Goal: Task Accomplishment & Management: Manage account settings

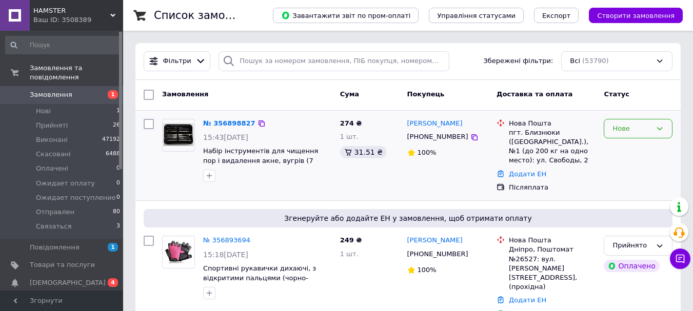
click at [654, 132] on div "Нове" at bounding box center [638, 129] width 69 height 20
click at [628, 148] on li "Прийнято" at bounding box center [638, 150] width 68 height 19
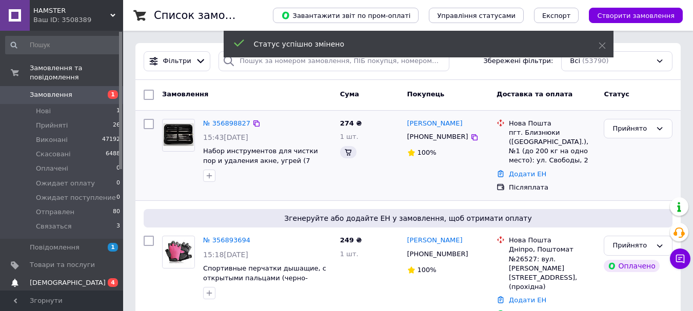
click at [42, 278] on span "[DEMOGRAPHIC_DATA]" at bounding box center [68, 282] width 76 height 9
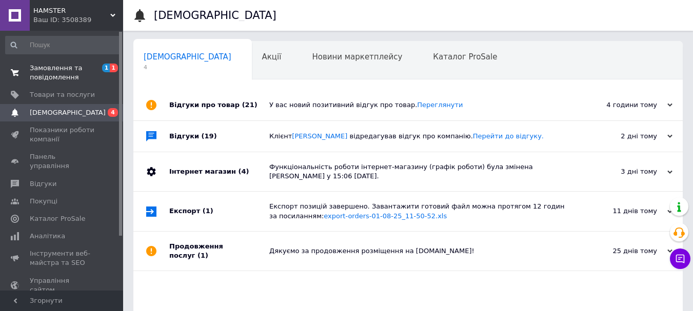
click at [58, 69] on span "Замовлення та повідомлення" at bounding box center [62, 73] width 65 height 18
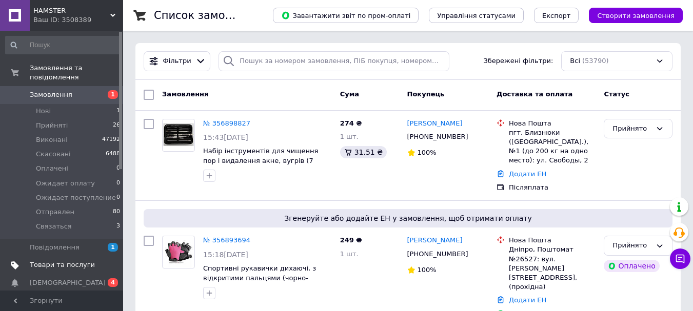
click at [39, 264] on link "Товари та послуги" at bounding box center [63, 264] width 126 height 17
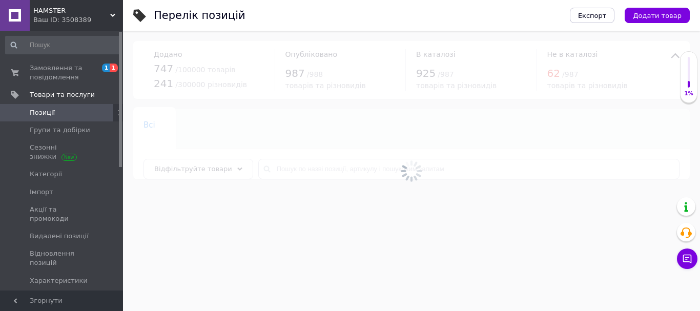
click at [55, 294] on span "[DEMOGRAPHIC_DATA]" at bounding box center [68, 298] width 76 height 9
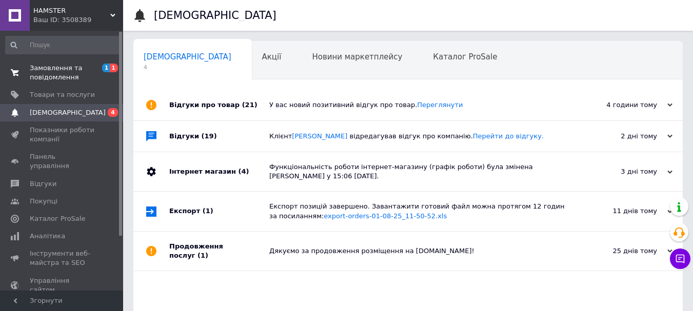
click at [41, 63] on link "Замовлення та повідомлення 1 1" at bounding box center [63, 72] width 126 height 27
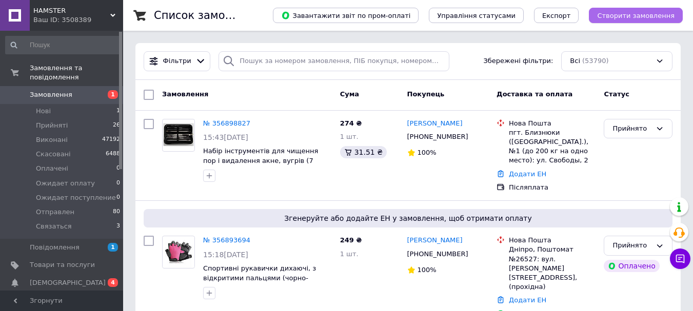
click at [635, 12] on span "Створити замовлення" at bounding box center [635, 16] width 77 height 8
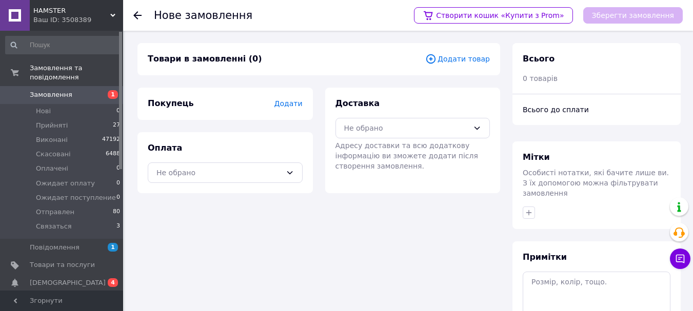
click at [457, 57] on span "Додати товар" at bounding box center [457, 58] width 65 height 11
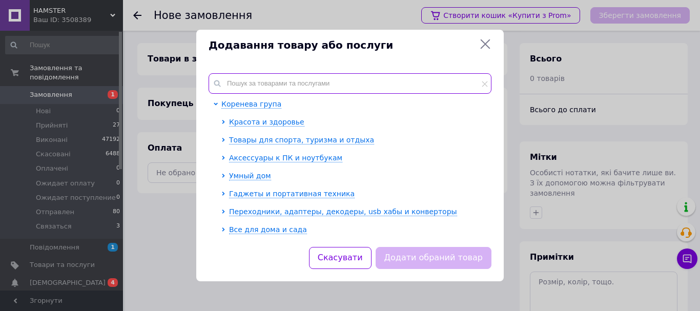
click at [313, 83] on input "text" at bounding box center [350, 83] width 283 height 21
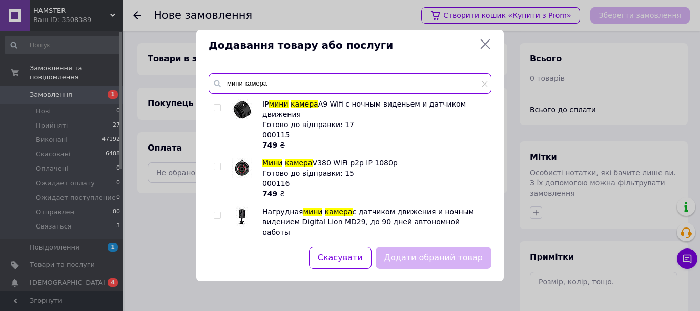
type input "мини камера"
click at [216, 107] on input "checkbox" at bounding box center [217, 108] width 7 height 7
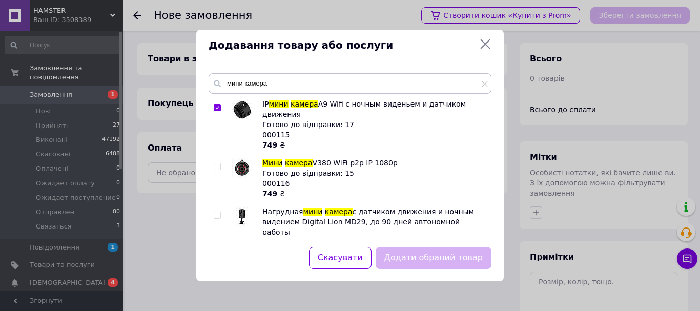
checkbox input "true"
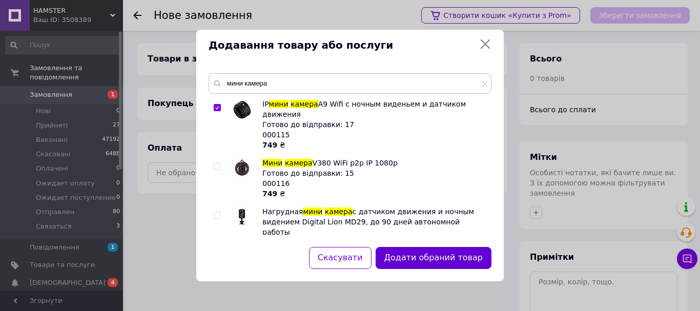
click at [448, 263] on button "Додати обраний товар" at bounding box center [434, 258] width 116 height 22
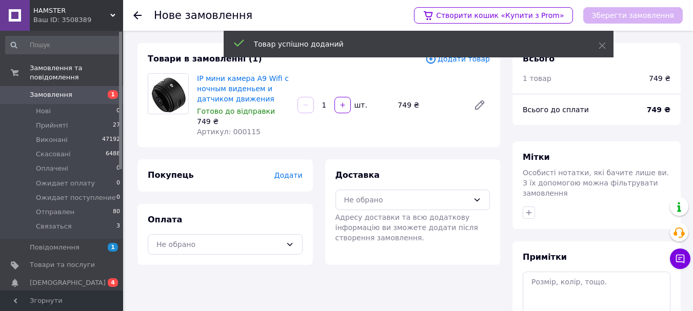
click at [281, 172] on span "Додати" at bounding box center [288, 175] width 28 height 8
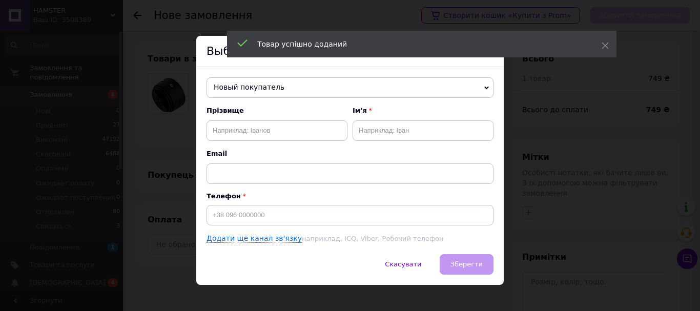
click at [247, 87] on span "Новый покупатель" at bounding box center [350, 87] width 287 height 21
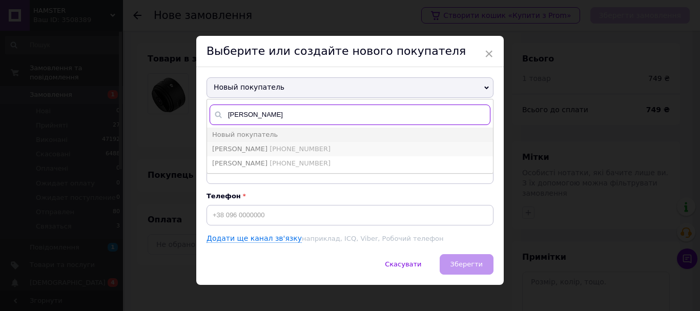
type input "колодич"
click at [251, 149] on span "Колодич Оксана" at bounding box center [239, 149] width 55 height 8
type input "Колодич Оксана"
type input "[PHONE_NUMBER]"
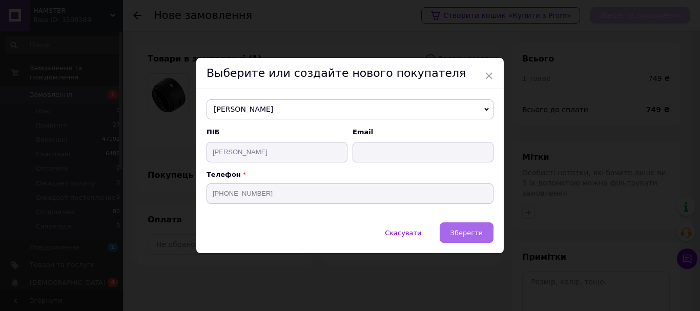
click at [448, 229] on button "Зберегти" at bounding box center [467, 233] width 54 height 21
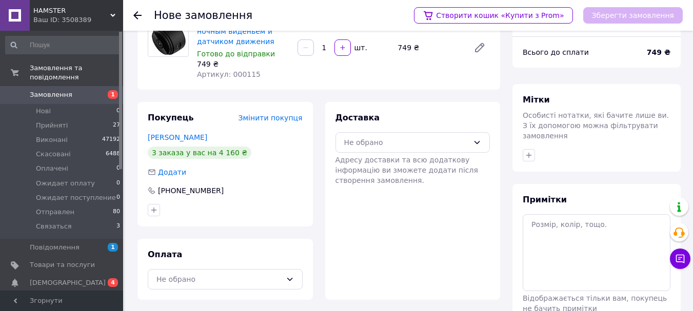
scroll to position [111, 0]
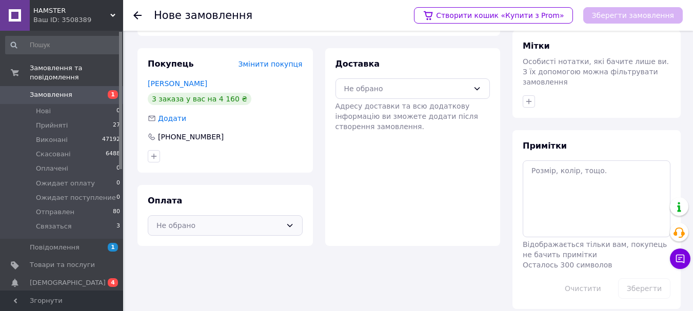
click at [202, 227] on div "Не обрано" at bounding box center [218, 225] width 125 height 11
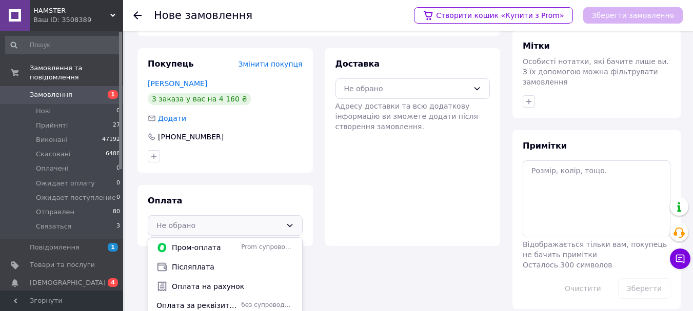
click at [191, 269] on span "Післяплата" at bounding box center [233, 267] width 122 height 10
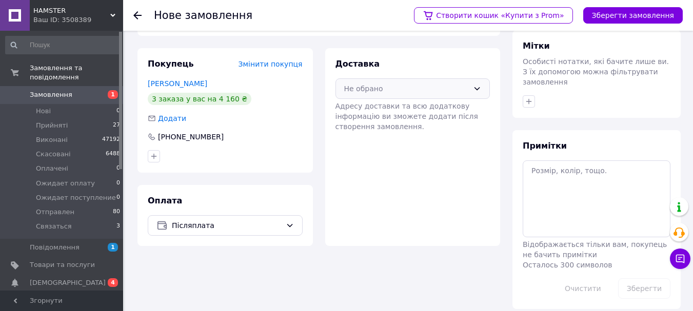
click at [370, 82] on div "Не обрано" at bounding box center [412, 88] width 155 height 21
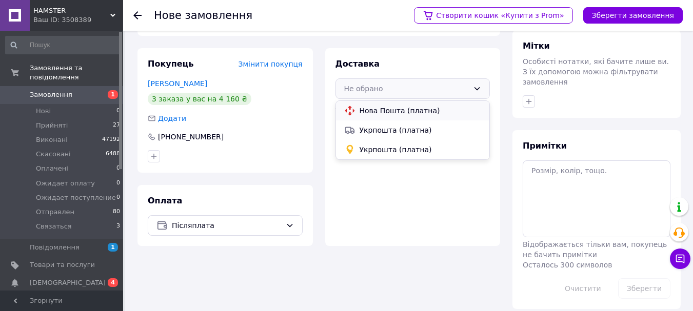
click at [380, 108] on span "Нова Пошта (платна)" at bounding box center [420, 111] width 122 height 10
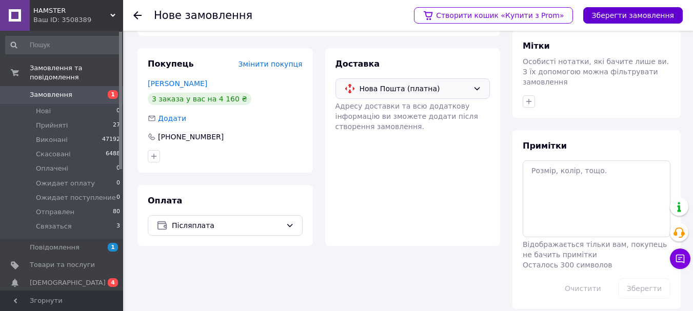
click at [628, 14] on button "Зберегти замовлення" at bounding box center [632, 15] width 99 height 16
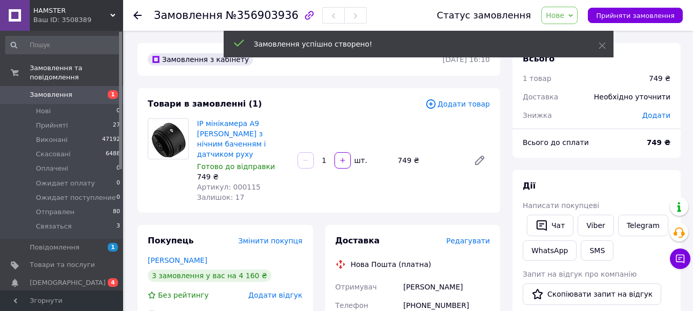
click at [64, 6] on span "HAMSTER" at bounding box center [71, 10] width 77 height 9
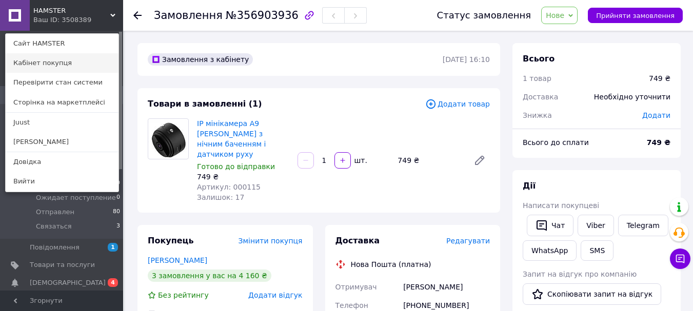
click at [54, 64] on link "Кабінет покупця" at bounding box center [62, 62] width 113 height 19
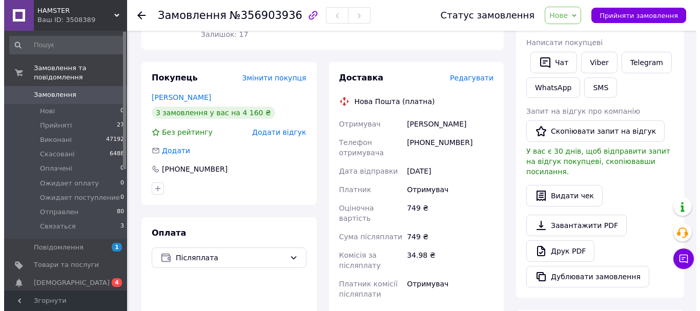
scroll to position [103, 0]
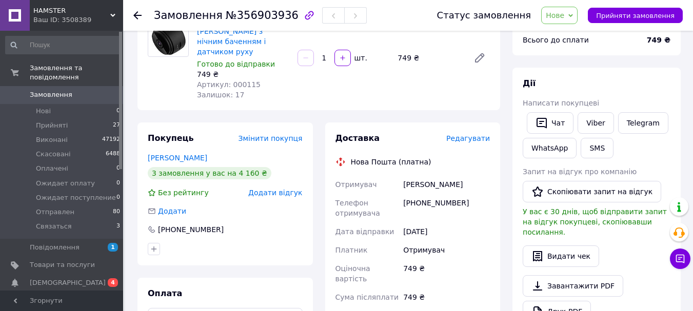
click at [476, 134] on span "Редагувати" at bounding box center [468, 138] width 44 height 8
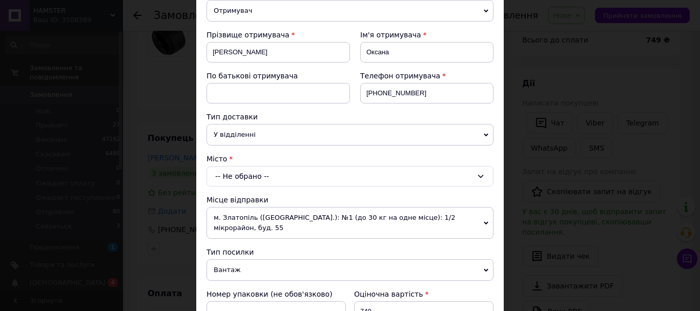
scroll to position [154, 0]
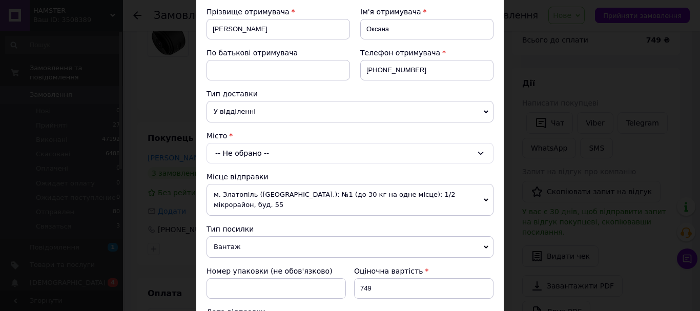
click at [244, 155] on div "-- Не обрано --" at bounding box center [350, 153] width 287 height 21
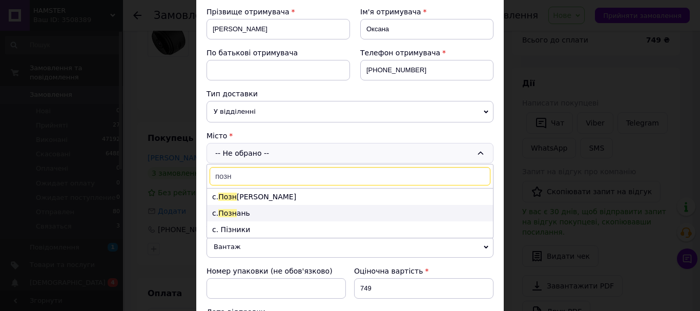
type input "позн"
click at [240, 212] on li "с. Позн ань" at bounding box center [350, 213] width 286 height 16
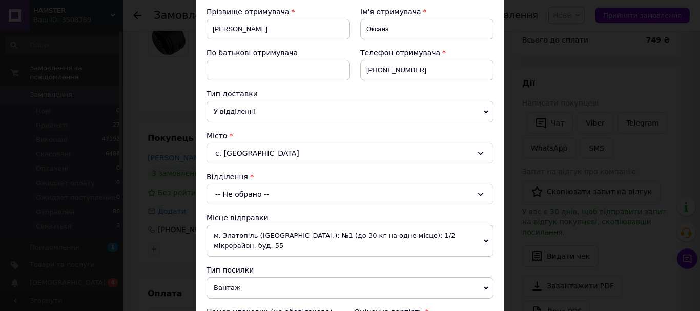
click at [246, 201] on div "-- Не обрано --" at bounding box center [350, 194] width 287 height 21
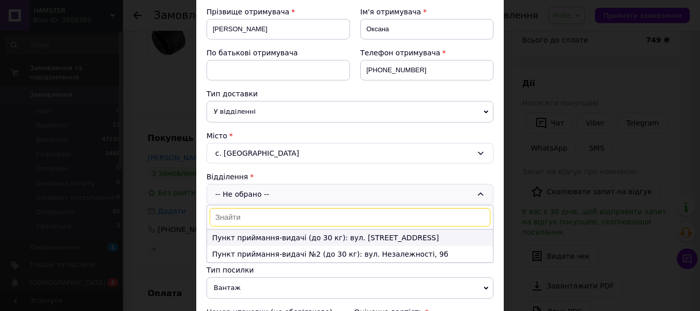
click at [269, 235] on li "Пункт приймання-видачі (до 30 кг): вул. Шкільна, 33" at bounding box center [350, 238] width 286 height 16
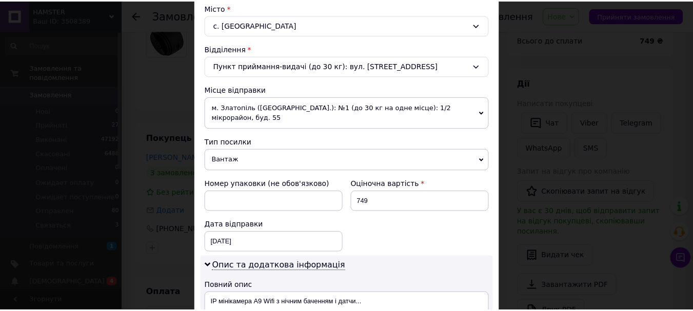
scroll to position [586, 0]
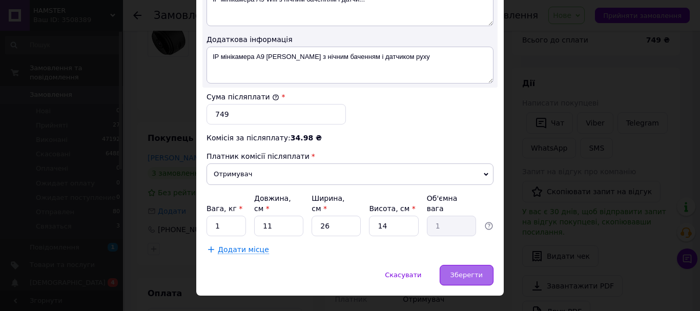
click at [455, 265] on div "Зберегти" at bounding box center [467, 275] width 54 height 21
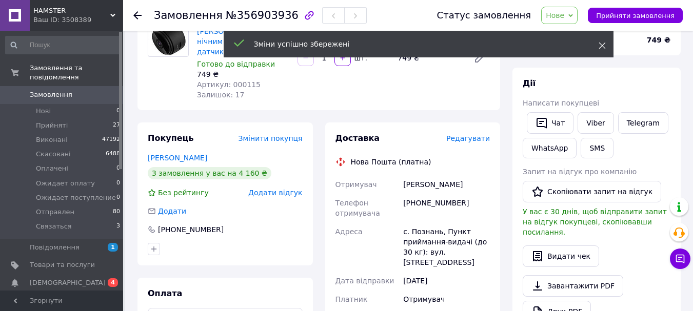
click at [602, 45] on use at bounding box center [601, 46] width 7 height 7
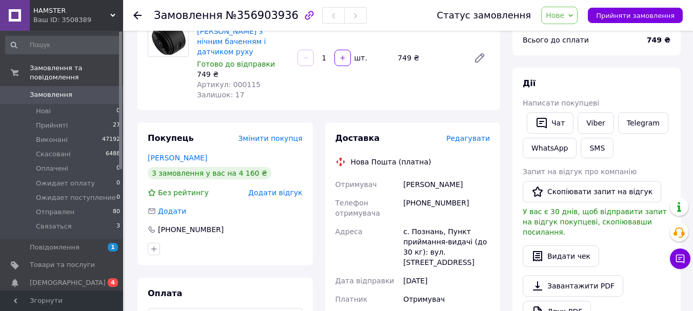
click at [567, 20] on span "Нове" at bounding box center [559, 15] width 36 height 17
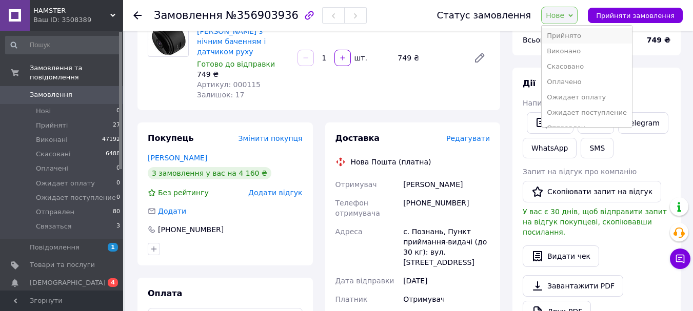
click at [569, 37] on li "Прийнято" at bounding box center [587, 35] width 90 height 15
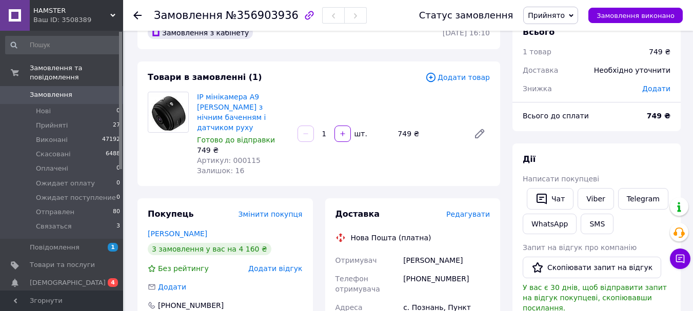
scroll to position [0, 0]
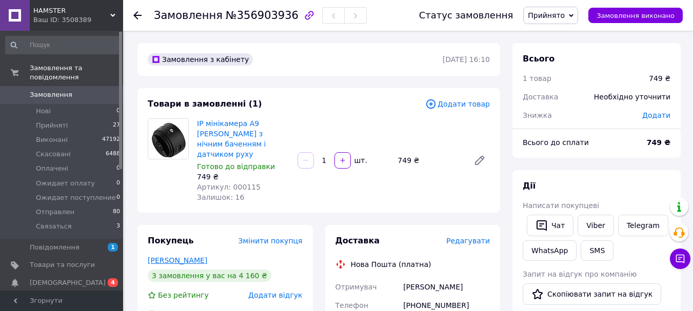
click at [173, 256] on link "Колодич Оксана" at bounding box center [177, 260] width 59 height 8
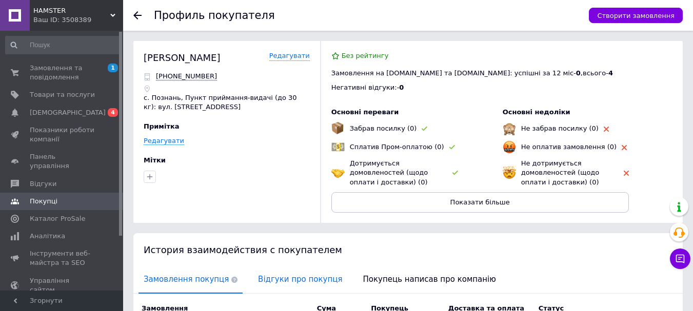
click at [268, 282] on span "Відгуки про покупця" at bounding box center [300, 280] width 94 height 26
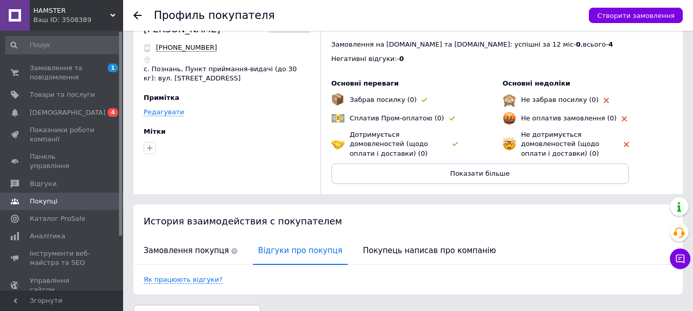
scroll to position [53, 0]
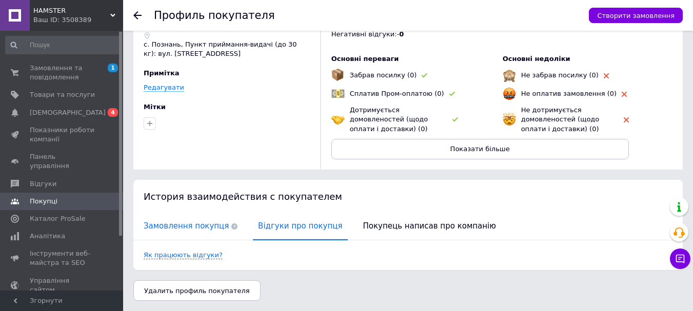
click at [190, 229] on span "Замовлення покупця" at bounding box center [190, 226] width 104 height 26
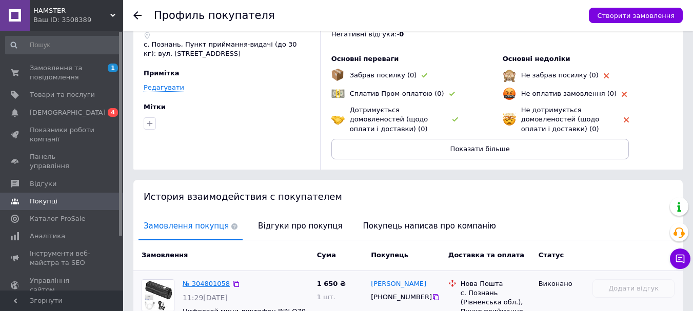
click at [194, 280] on link "№ 304801058" at bounding box center [206, 284] width 47 height 8
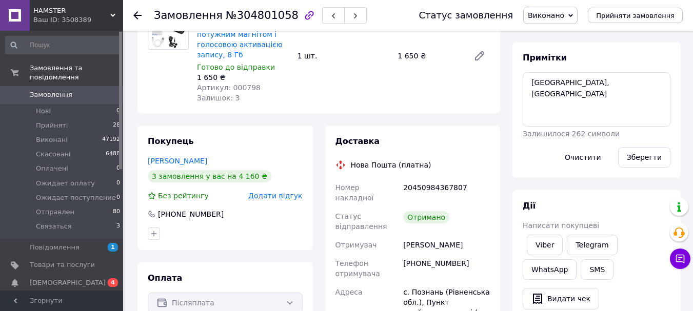
scroll to position [87, 0]
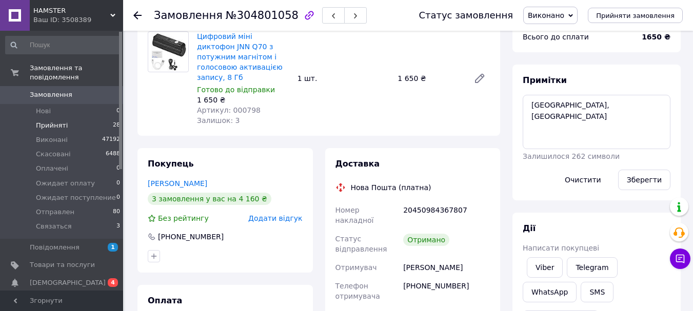
click at [44, 121] on span "Прийняті" at bounding box center [52, 125] width 32 height 9
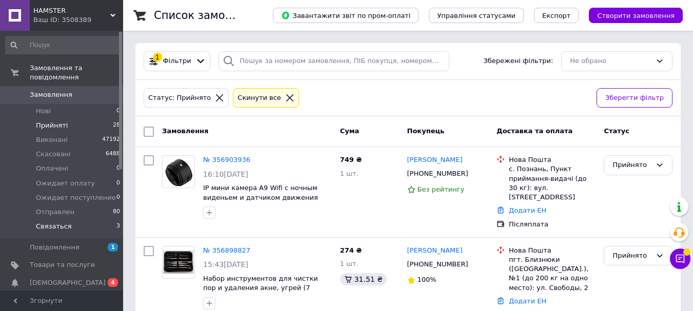
click at [50, 222] on span "Связаться" at bounding box center [54, 226] width 36 height 9
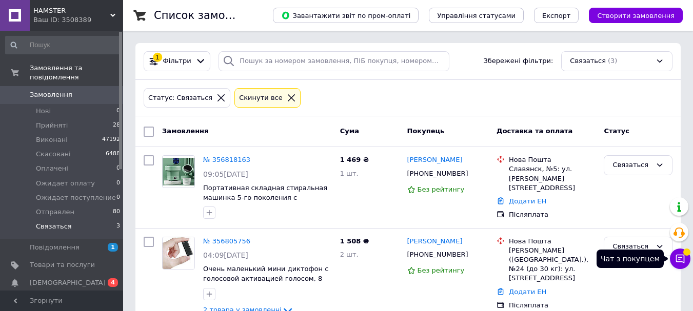
click at [679, 252] on button "Чат з покупцем" at bounding box center [680, 259] width 21 height 21
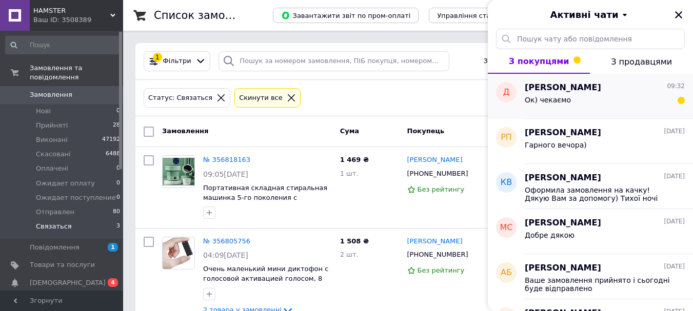
click at [563, 91] on span "[PERSON_NAME]" at bounding box center [563, 88] width 76 height 12
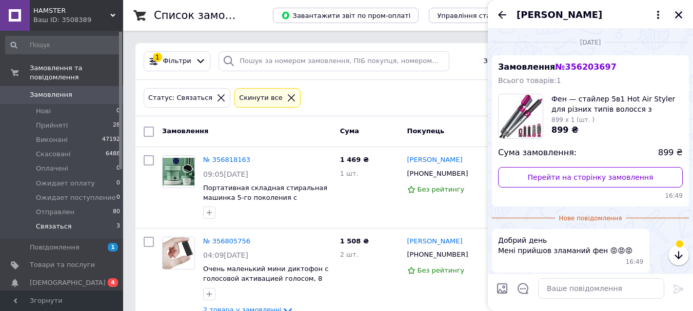
click at [677, 12] on icon "Закрити" at bounding box center [678, 14] width 9 height 9
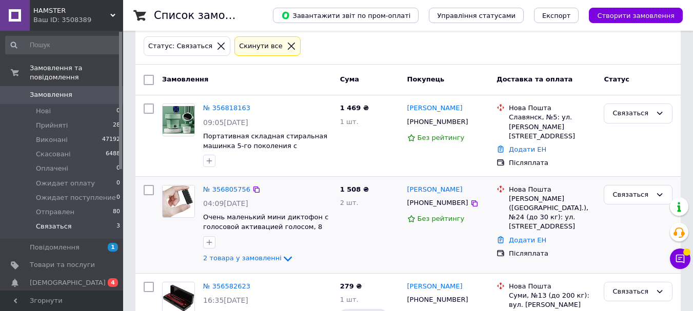
scroll to position [105, 0]
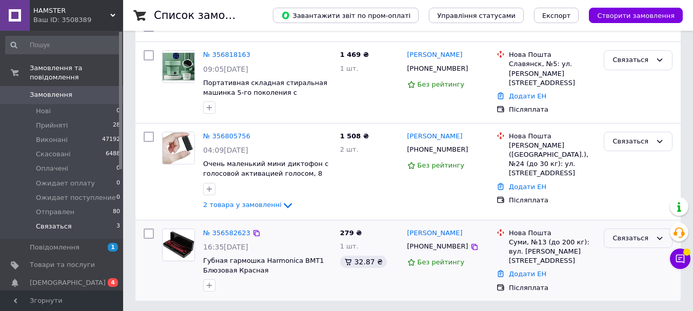
click at [624, 236] on div "Связаться" at bounding box center [631, 238] width 39 height 11
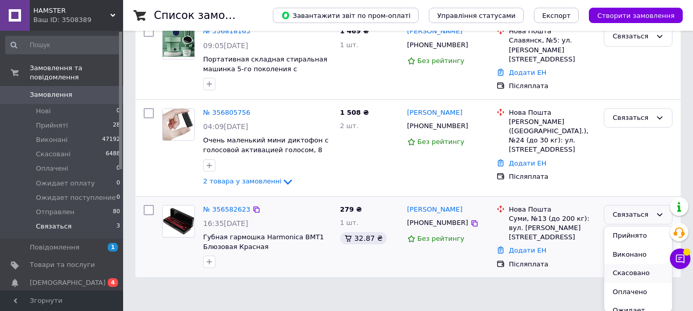
click at [623, 271] on li "Скасовано" at bounding box center [638, 273] width 68 height 19
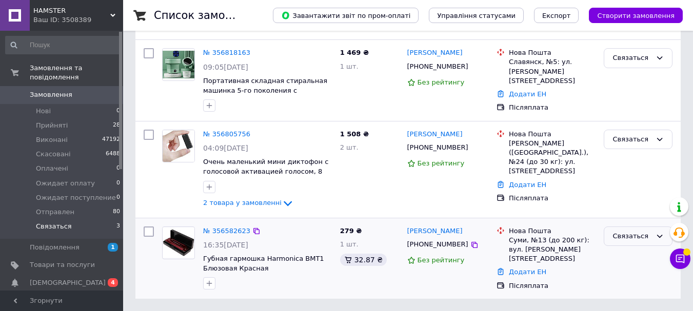
scroll to position [105, 0]
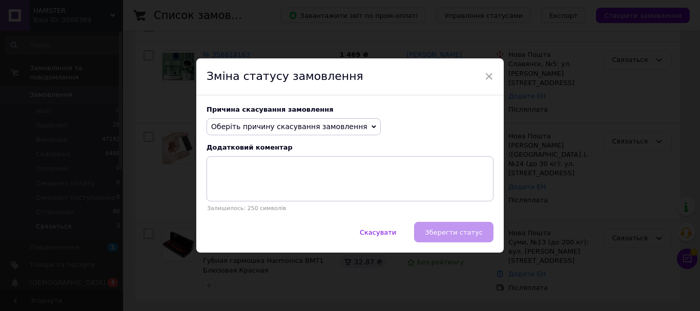
click at [270, 114] on div "Причина скасування замовлення Оберіть причину скасування замовлення Немає в ная…" at bounding box center [350, 158] width 308 height 127
click at [273, 129] on span "Оберіть причину скасування замовлення" at bounding box center [289, 127] width 156 height 8
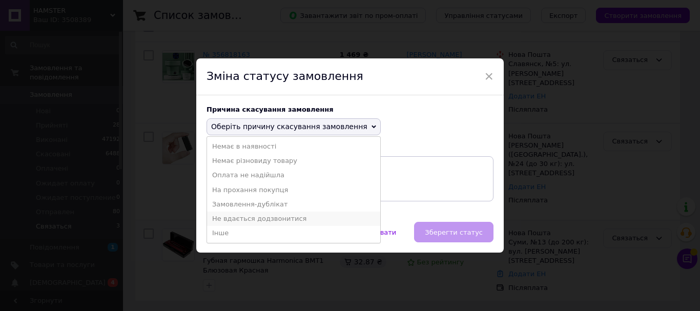
click at [245, 220] on li "Не вдається додзвонитися" at bounding box center [293, 219] width 173 height 14
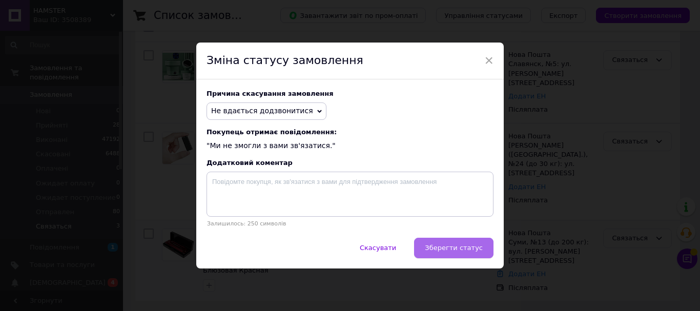
click at [431, 244] on button "Зберегти статус" at bounding box center [453, 248] width 79 height 21
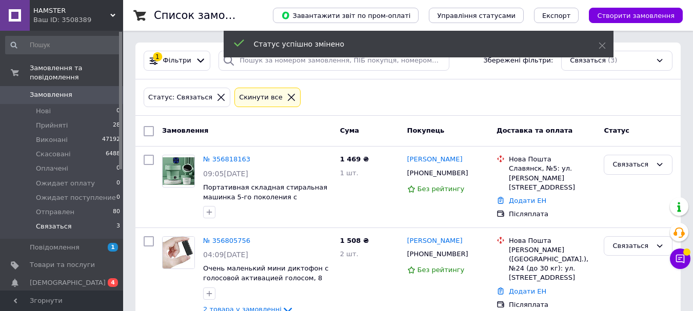
scroll to position [0, 0]
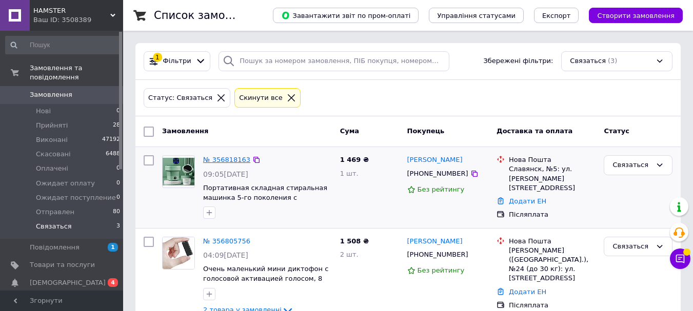
click at [221, 161] on link "№ 356818163" at bounding box center [226, 160] width 47 height 8
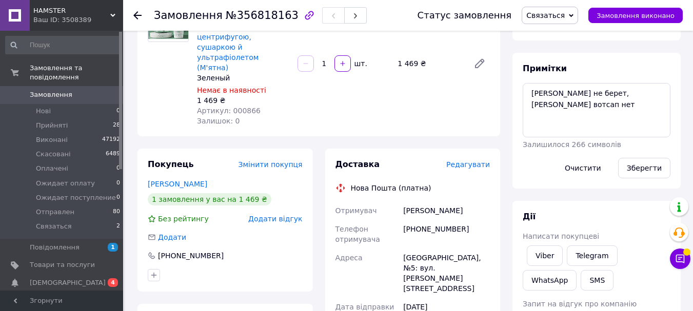
scroll to position [205, 0]
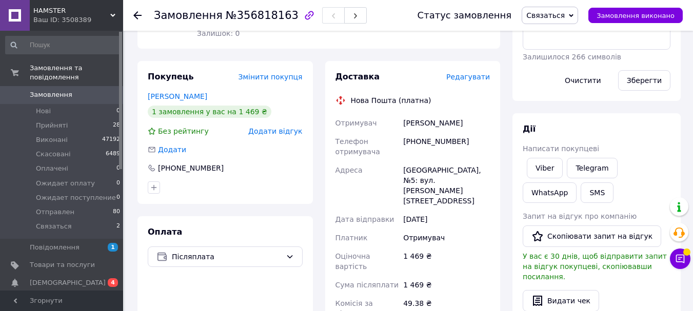
click at [556, 16] on span "Связаться" at bounding box center [545, 15] width 38 height 8
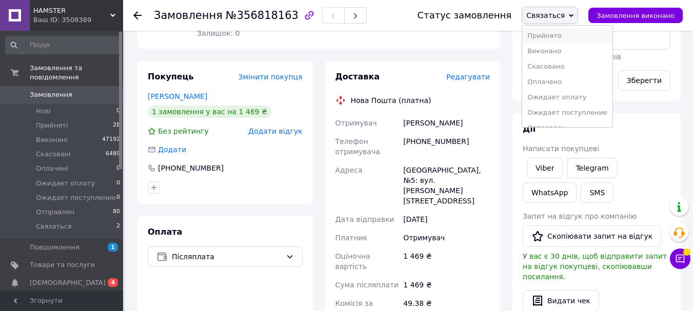
click at [560, 33] on li "Прийнято" at bounding box center [567, 35] width 90 height 15
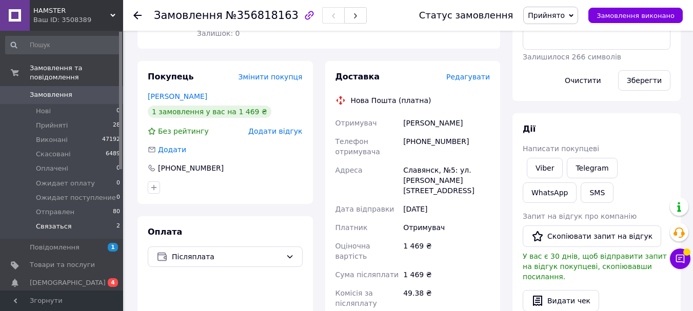
click at [46, 222] on span "Связаться" at bounding box center [54, 226] width 36 height 9
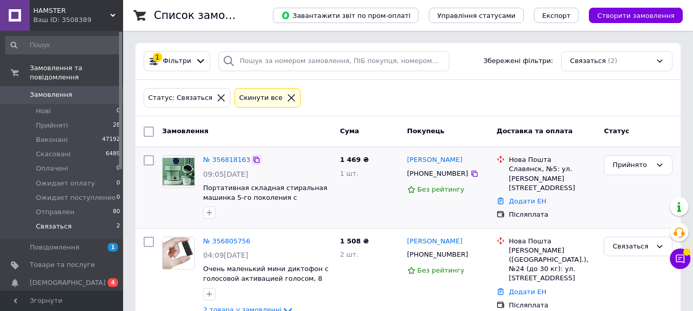
click at [252, 158] on icon at bounding box center [256, 160] width 8 height 8
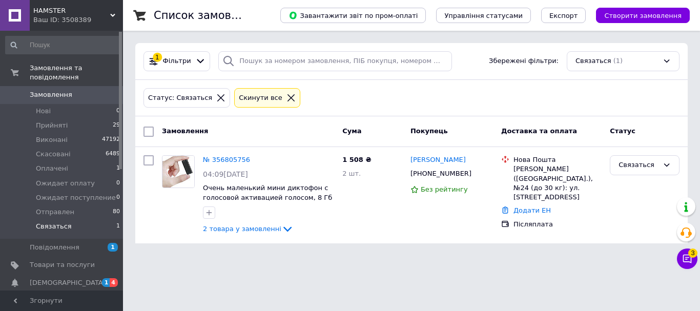
click at [35, 90] on span "Замовлення" at bounding box center [51, 94] width 43 height 9
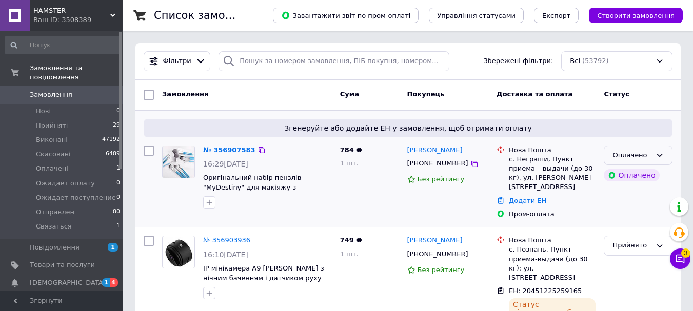
click at [641, 157] on div "Оплачено" at bounding box center [631, 155] width 39 height 11
click at [623, 175] on li "Прийнято" at bounding box center [638, 176] width 68 height 19
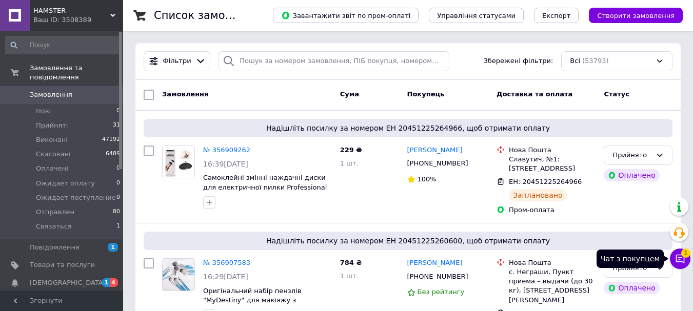
click at [677, 257] on icon at bounding box center [680, 259] width 10 height 10
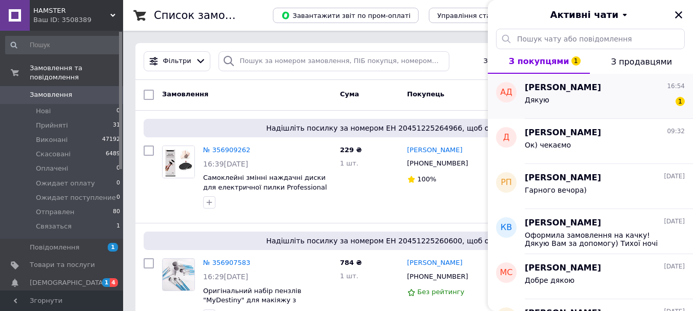
click at [531, 95] on div "Дякую 1" at bounding box center [605, 102] width 160 height 16
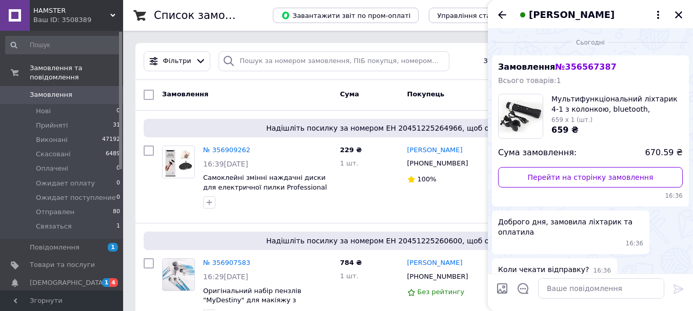
scroll to position [115, 0]
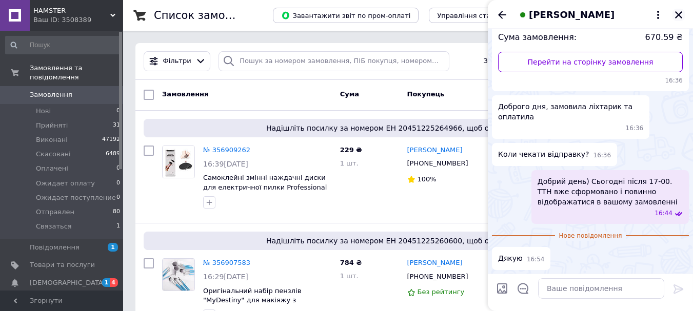
click at [680, 14] on icon "Закрити" at bounding box center [678, 14] width 9 height 9
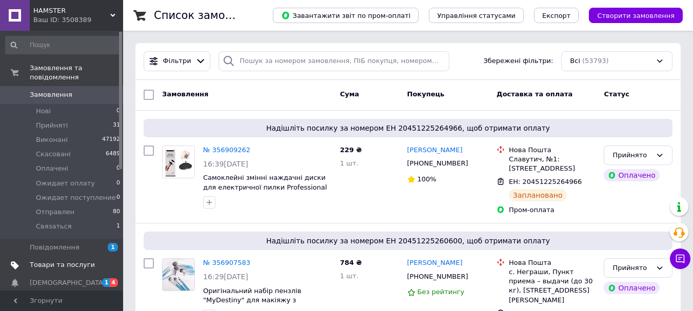
click at [49, 260] on span "Товари та послуги" at bounding box center [62, 264] width 65 height 9
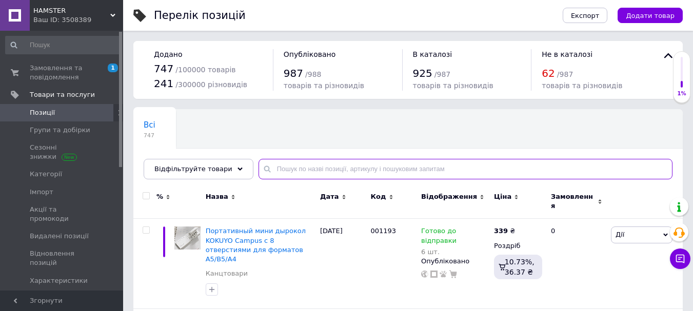
click at [280, 168] on input "text" at bounding box center [465, 169] width 414 height 21
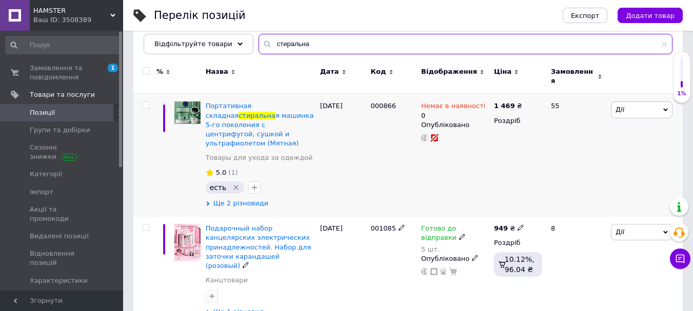
scroll to position [125, 0]
type input "стиральна"
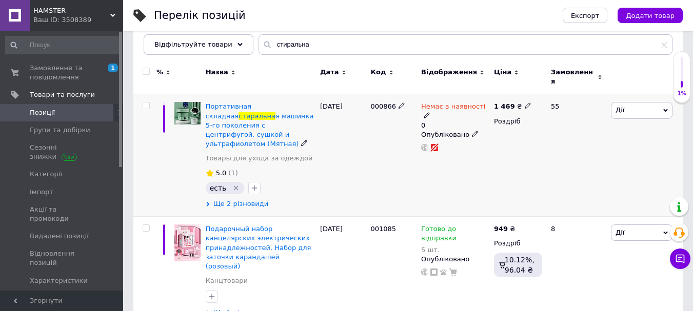
click at [248, 199] on span "Ще 2 різновиди" at bounding box center [240, 203] width 55 height 9
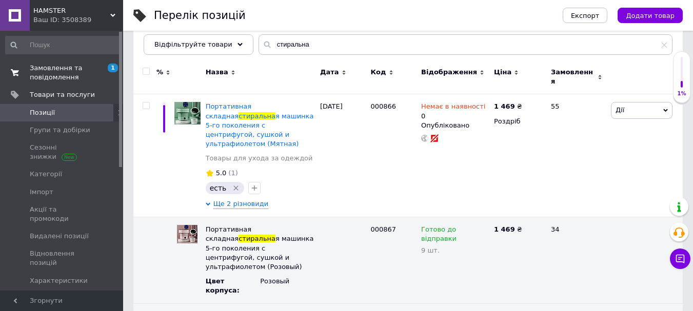
click at [48, 74] on span "Замовлення та повідомлення" at bounding box center [62, 73] width 65 height 18
